Goal: Transaction & Acquisition: Purchase product/service

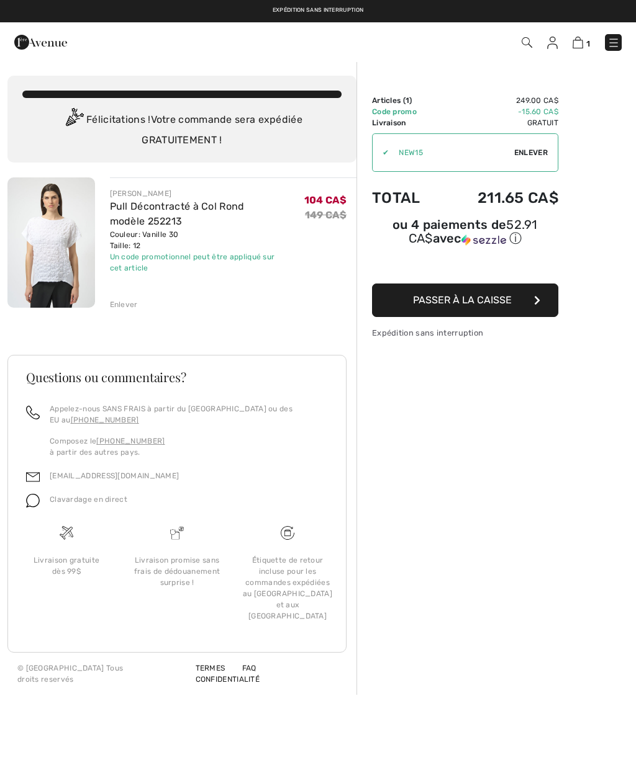
click at [582, 43] on img at bounding box center [577, 43] width 11 height 12
click at [579, 42] on img at bounding box center [577, 43] width 11 height 12
click at [618, 42] on img at bounding box center [613, 43] width 12 height 12
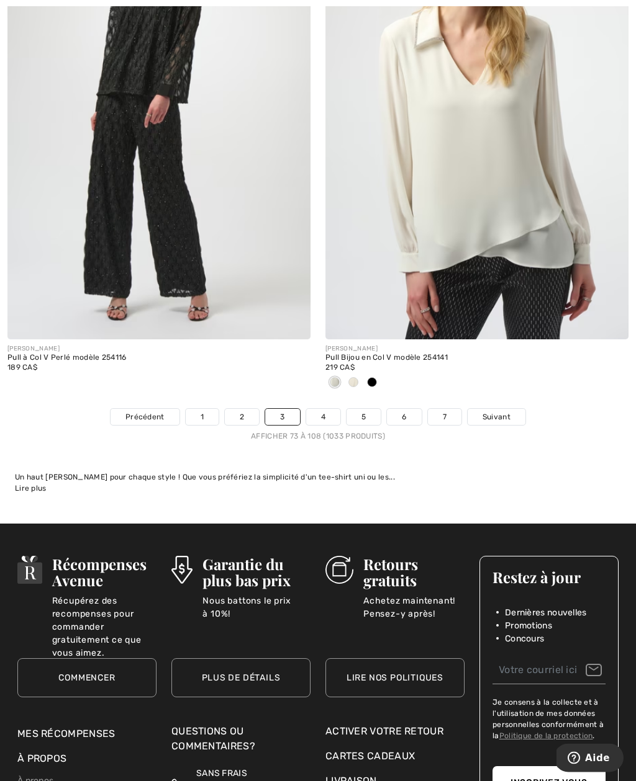
scroll to position [9089, 0]
click at [323, 409] on link "4" at bounding box center [323, 417] width 34 height 16
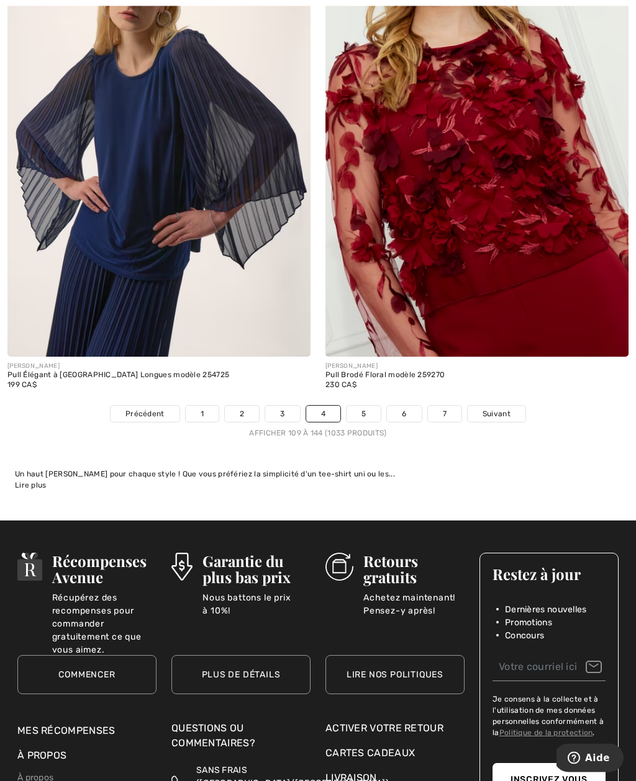
scroll to position [9174, 0]
click at [363, 406] on link "5" at bounding box center [363, 414] width 34 height 16
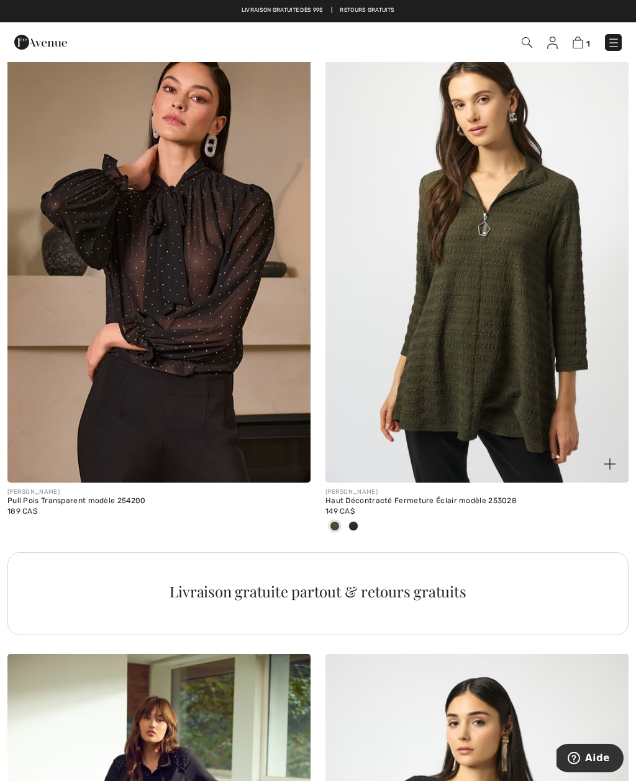
scroll to position [2730, 0]
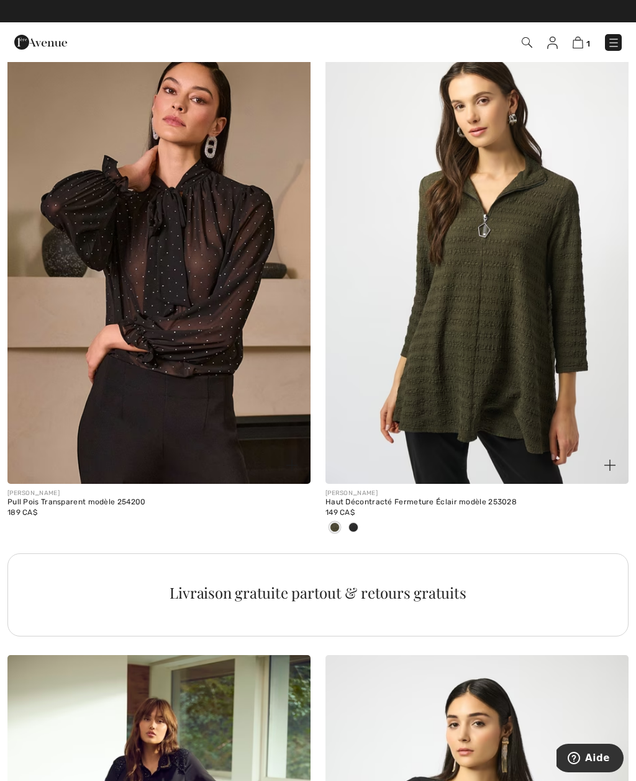
click at [354, 524] on span at bounding box center [353, 528] width 10 height 10
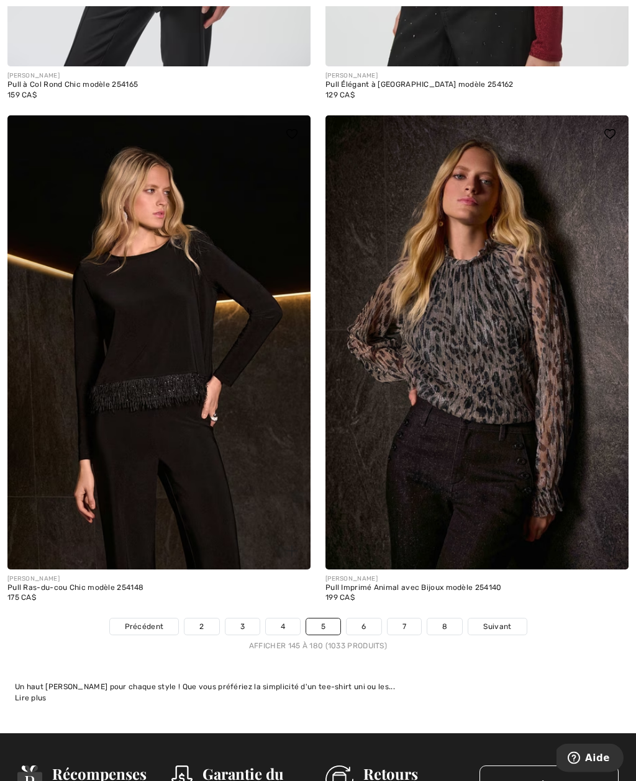
scroll to position [9073, 0]
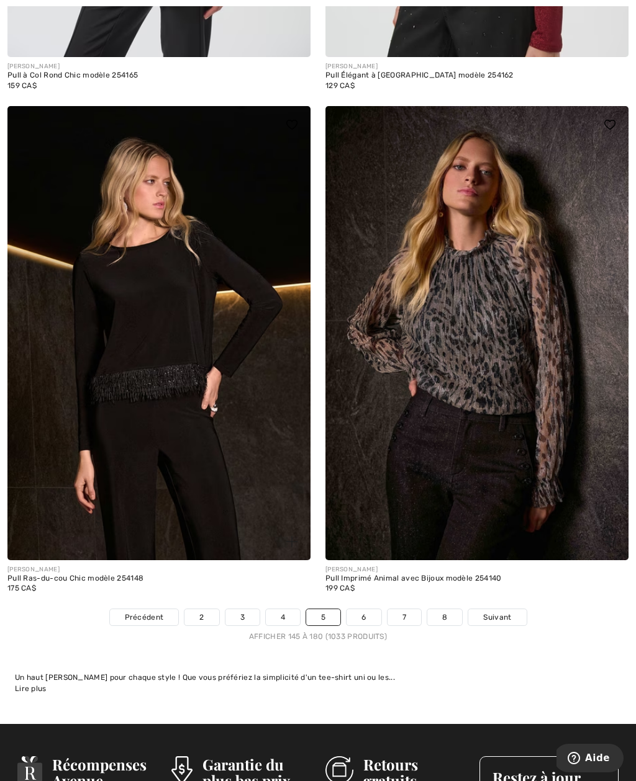
click at [357, 610] on link "6" at bounding box center [363, 618] width 34 height 16
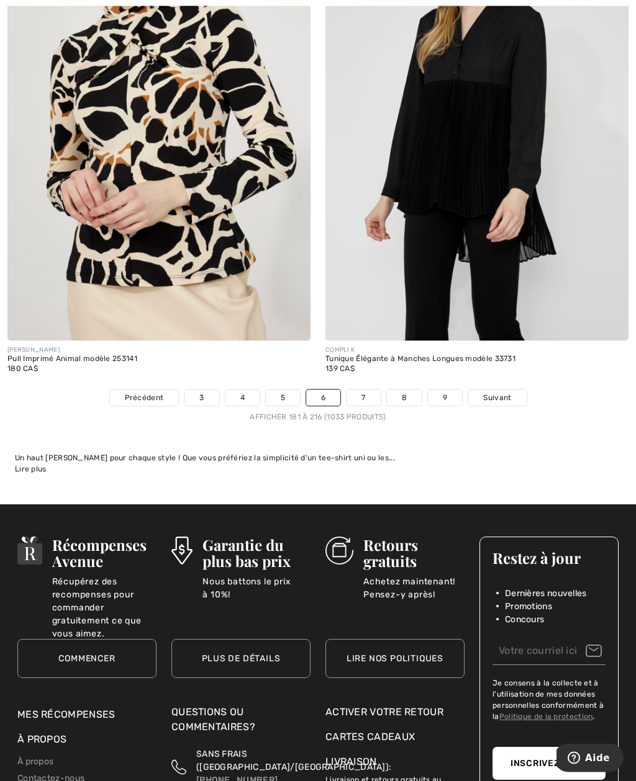
scroll to position [9200, 0]
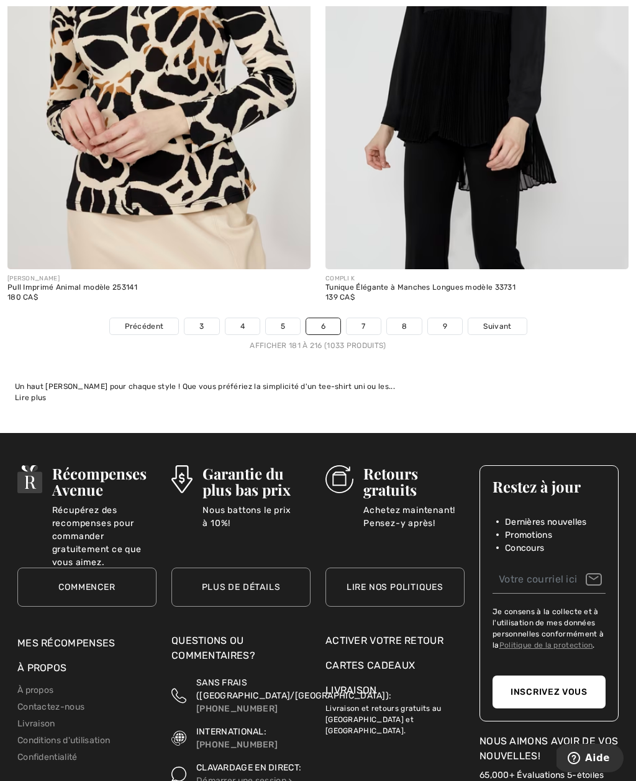
click at [371, 318] on link "7" at bounding box center [363, 326] width 34 height 16
